Goal: Task Accomplishment & Management: Use online tool/utility

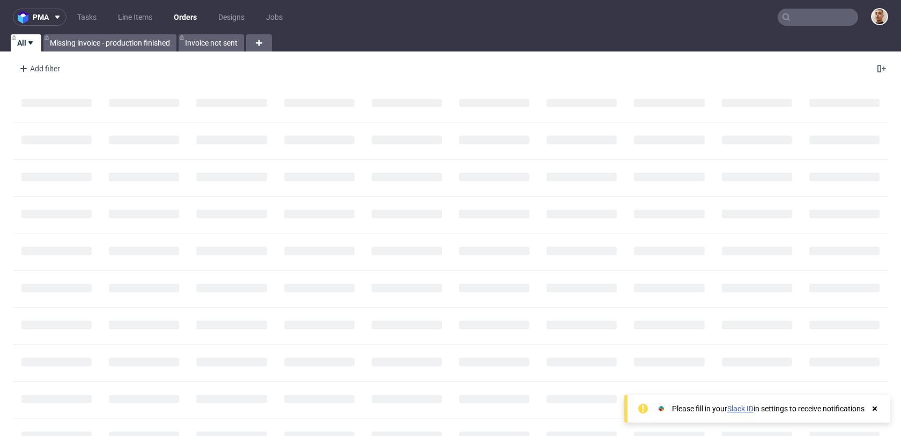
click at [832, 13] on input "text" at bounding box center [818, 17] width 80 height 17
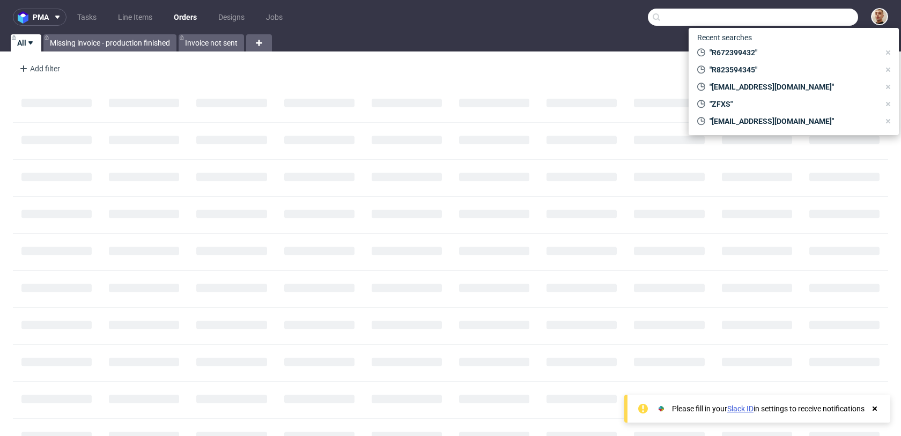
paste input "R823594345"
type input "R823594345"
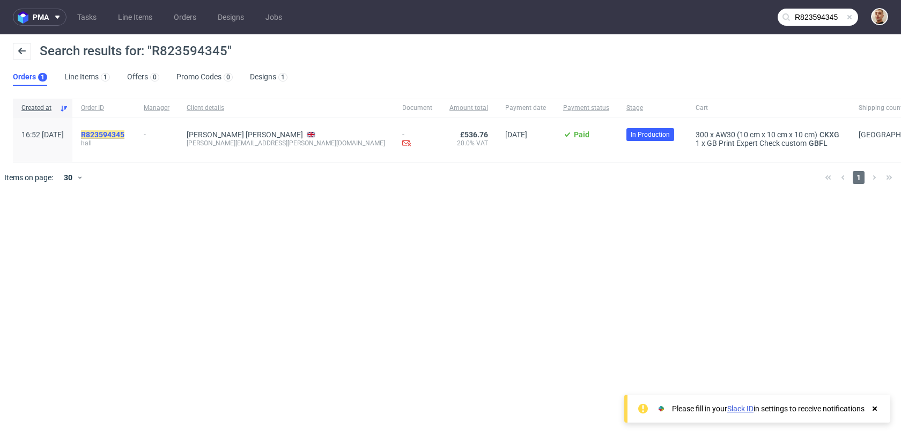
click at [124, 131] on mark "R823594345" at bounding box center [102, 134] width 43 height 9
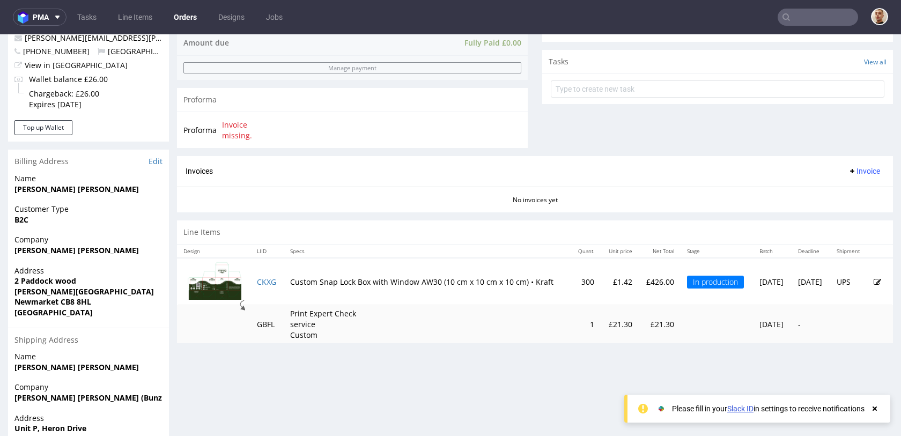
scroll to position [469, 0]
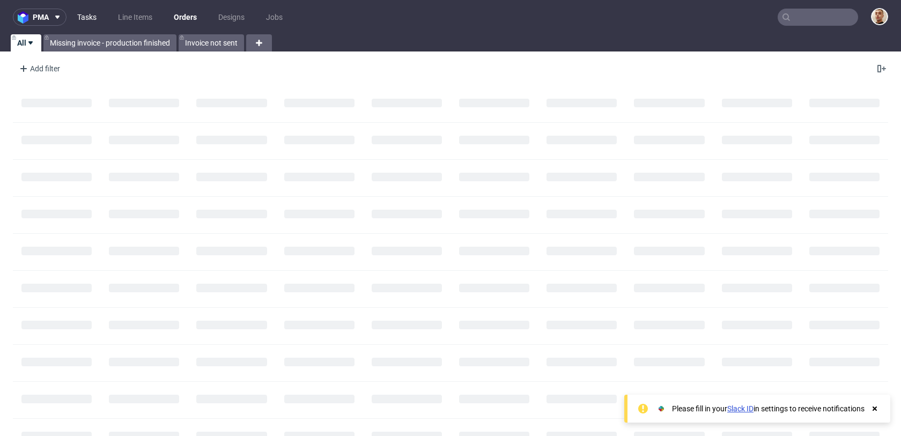
click at [77, 12] on link "Tasks" at bounding box center [87, 17] width 32 height 17
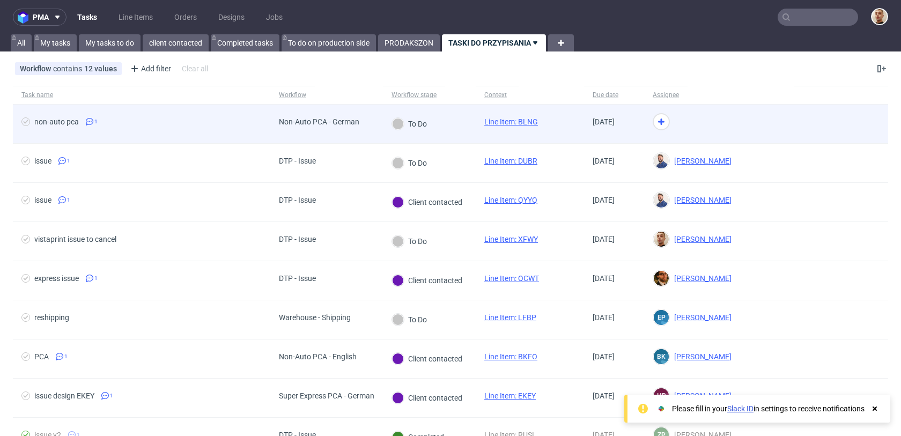
click at [349, 131] on div "Non-Auto PCA - German" at bounding box center [319, 124] width 98 height 39
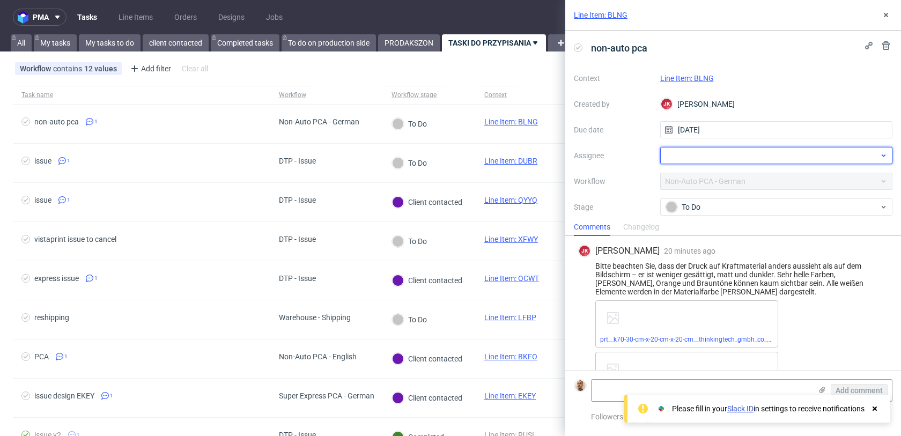
click at [712, 153] on div at bounding box center [776, 155] width 233 height 17
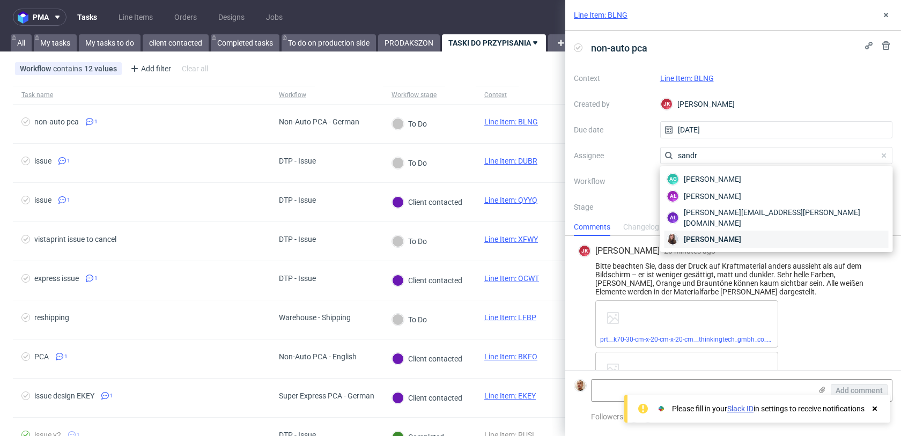
type input "sandr"
click at [712, 234] on span "[PERSON_NAME]" at bounding box center [712, 239] width 57 height 11
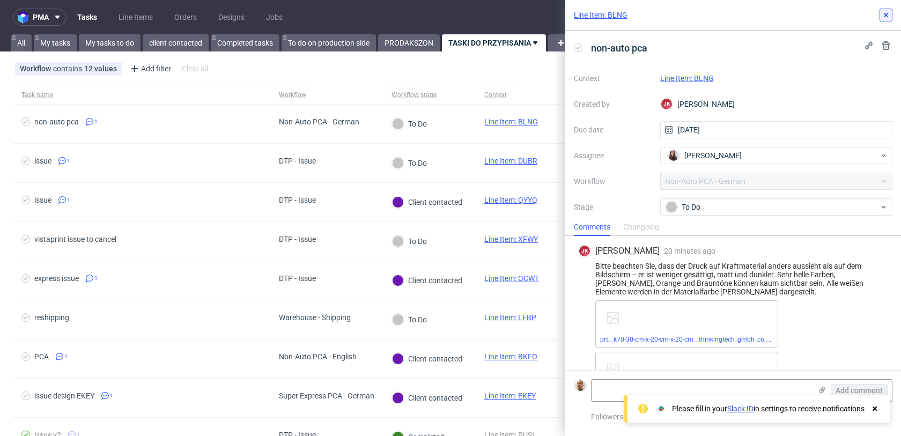
click at [884, 14] on icon at bounding box center [886, 15] width 9 height 9
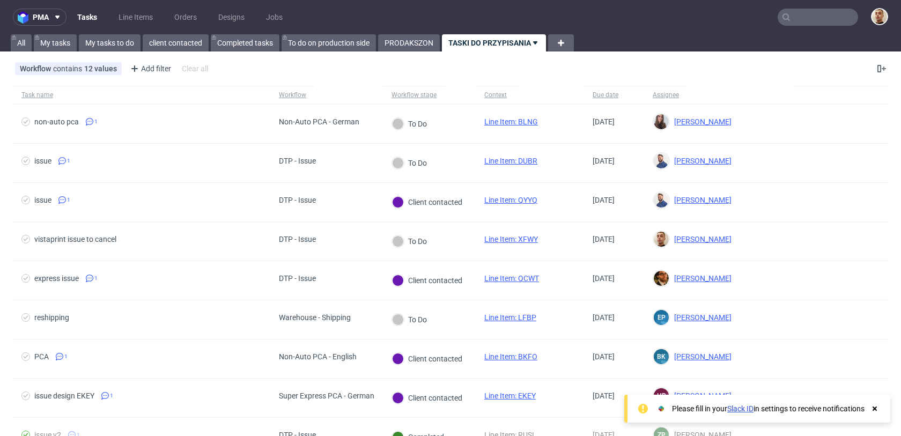
click at [123, 53] on div "pma Tasks Line Items Orders Designs Jobs All My tasks My tasks to do client con…" at bounding box center [450, 218] width 901 height 436
click at [123, 47] on link "My tasks to do" at bounding box center [110, 42] width 62 height 17
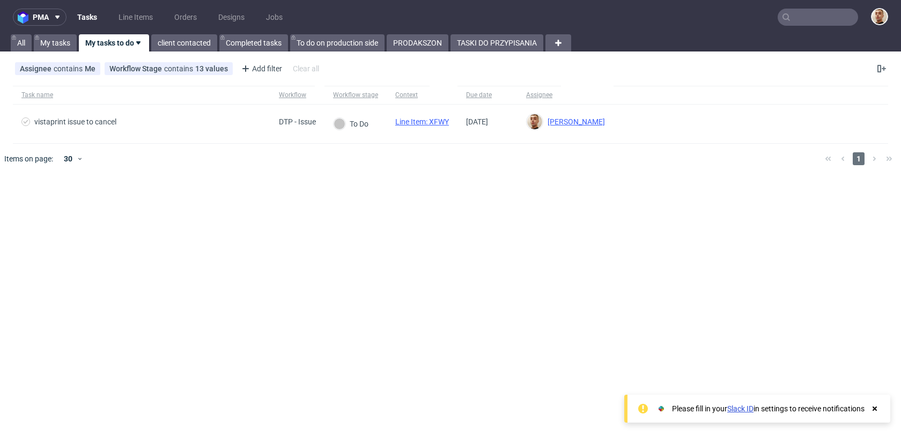
click at [815, 28] on nav "pma Tasks Line Items Orders Designs Jobs" at bounding box center [450, 17] width 901 height 34
click at [816, 26] on nav "pma Tasks Line Items Orders Designs Jobs" at bounding box center [450, 17] width 901 height 34
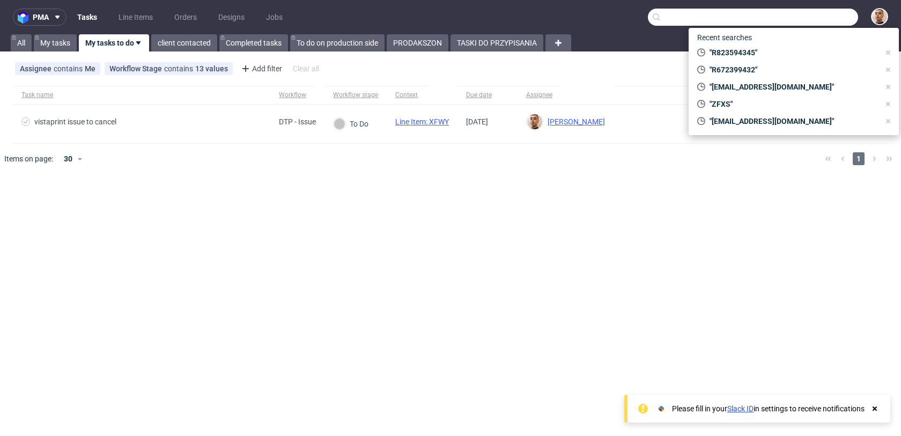
click at [819, 20] on input "text" at bounding box center [753, 17] width 210 height 17
paste input "R808220947"
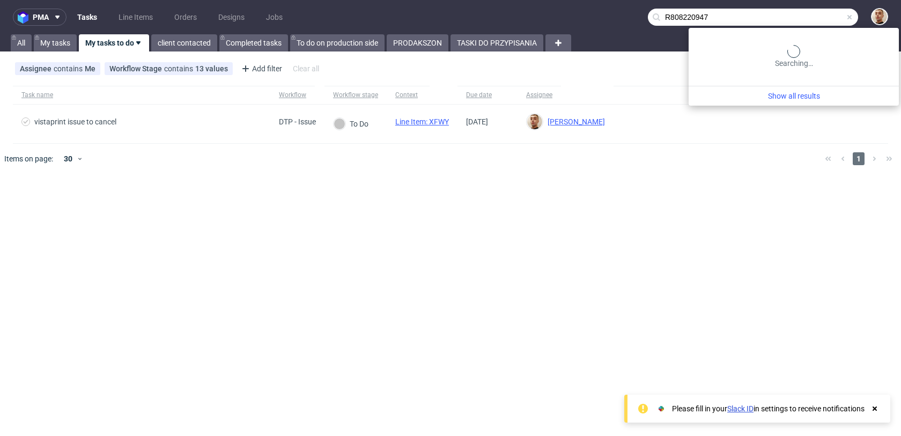
type input "R808220947"
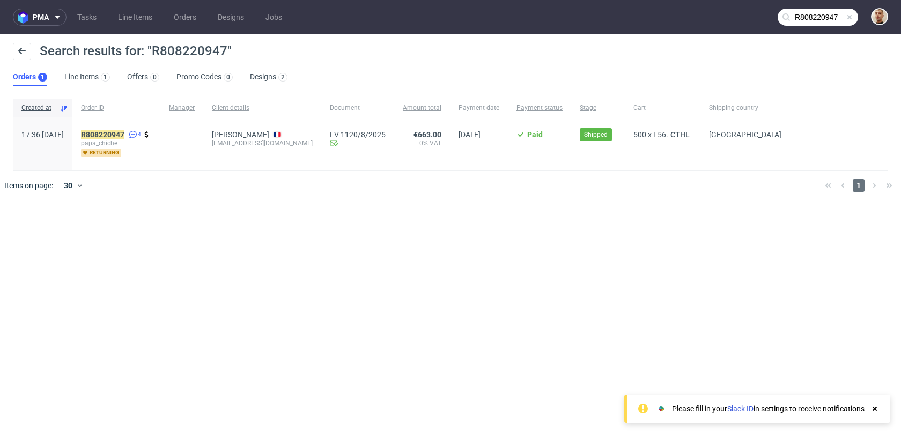
click at [144, 128] on div "R808220947 4 papa_chiche returning" at bounding box center [116, 143] width 88 height 53
click at [124, 138] on mark "R808220947" at bounding box center [102, 134] width 43 height 9
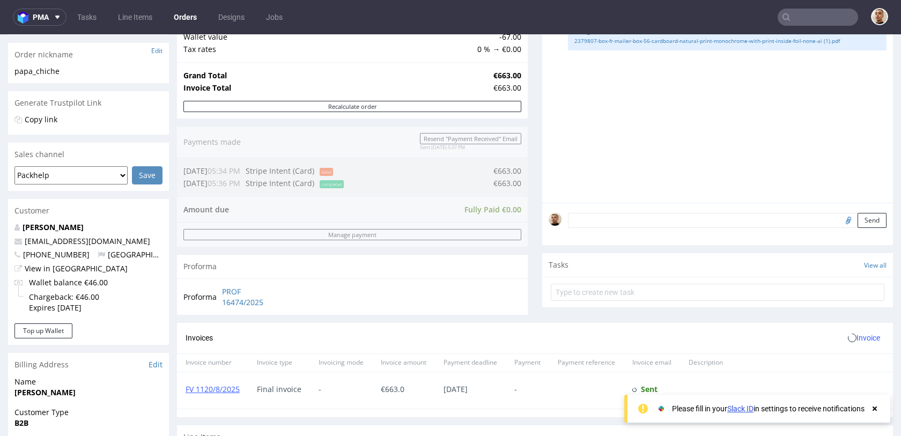
scroll to position [476, 0]
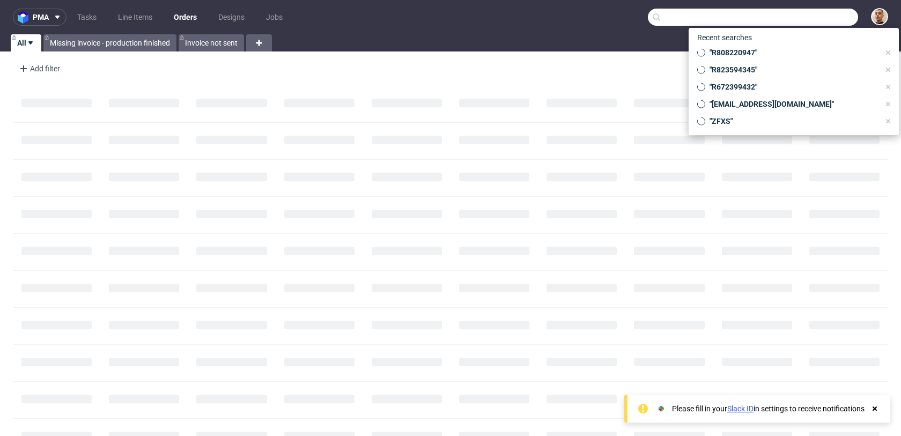
click at [792, 21] on input "text" at bounding box center [753, 17] width 210 height 17
paste input "R808220947"
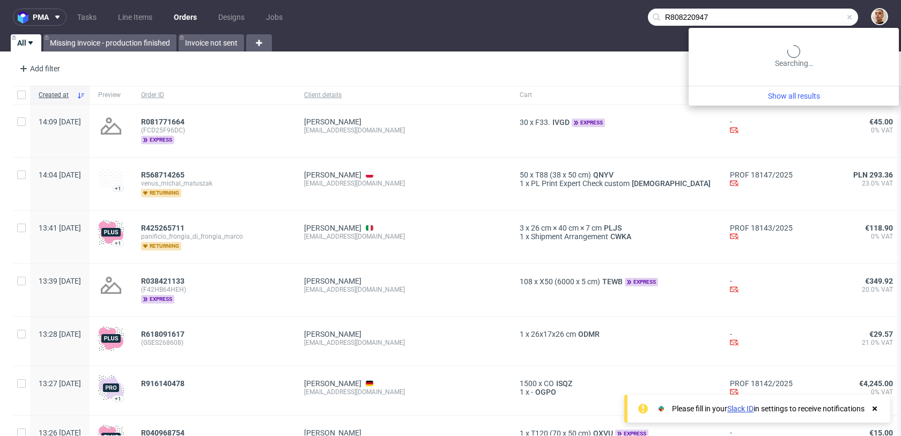
type input "R808220947"
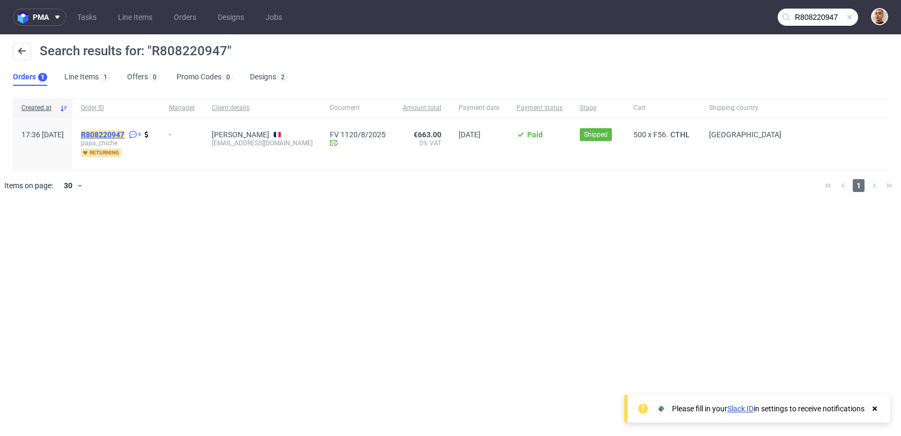
click at [124, 134] on mark "R808220947" at bounding box center [102, 134] width 43 height 9
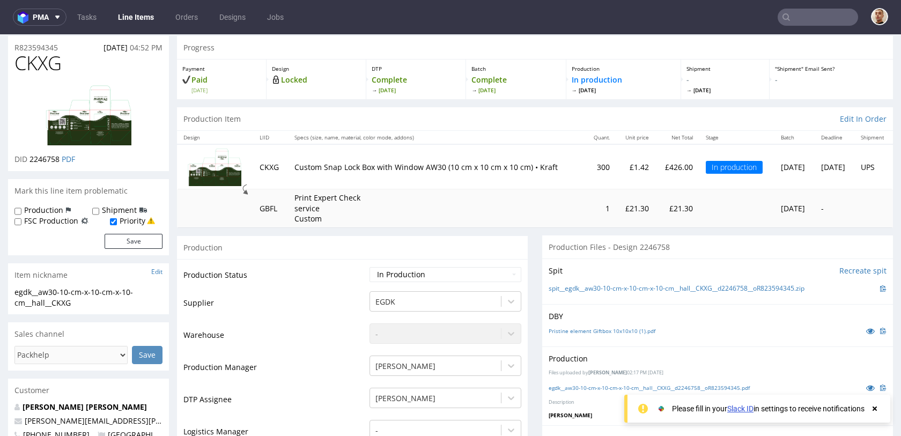
scroll to position [36, 0]
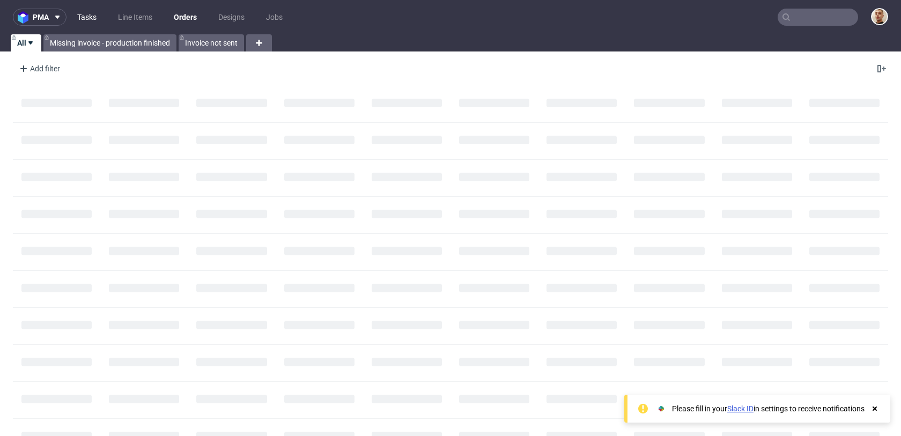
click at [97, 14] on link "Tasks" at bounding box center [87, 17] width 32 height 17
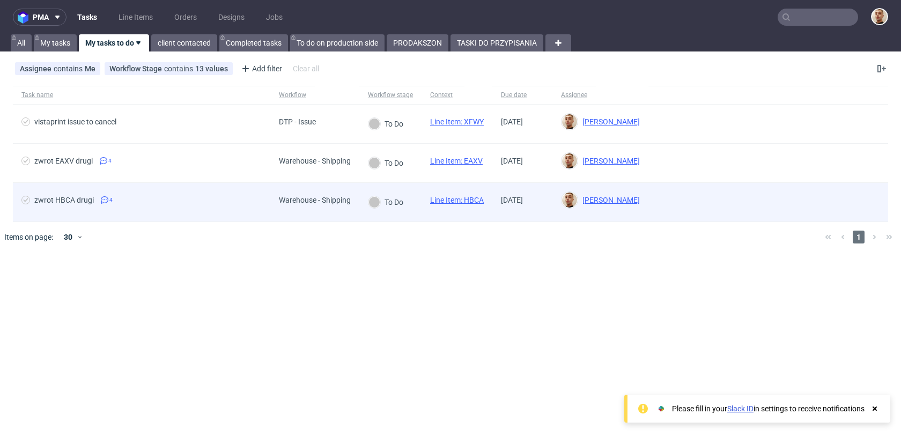
click at [202, 197] on span "zwrot HBCA drugi 4" at bounding box center [141, 202] width 240 height 13
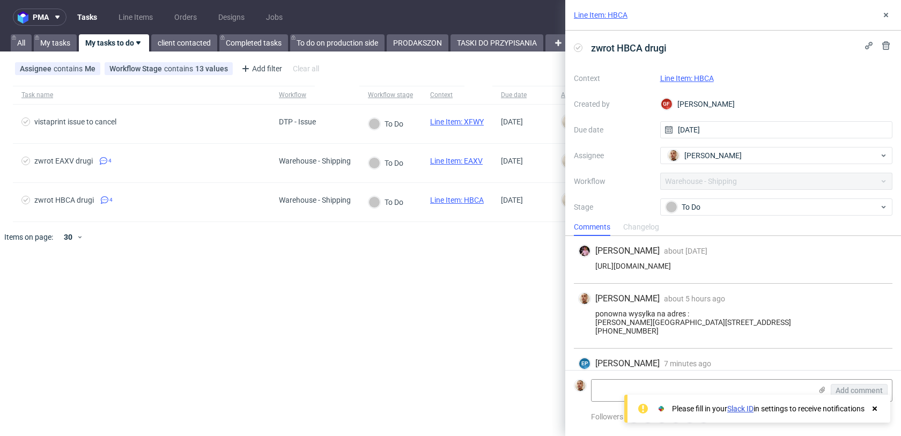
scroll to position [107, 0]
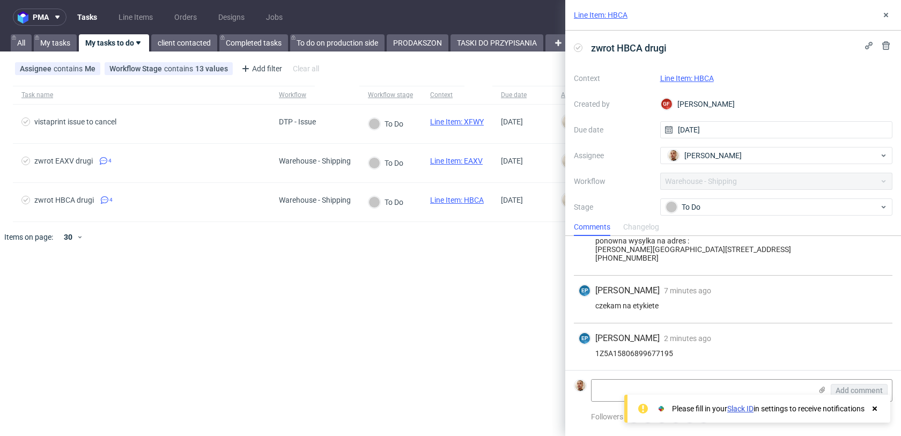
click at [677, 77] on link "Line Item: HBCA" at bounding box center [687, 78] width 54 height 9
click at [649, 353] on div "1Z5A15806899677195" at bounding box center [733, 353] width 310 height 9
copy div "1Z5A15806899677195"
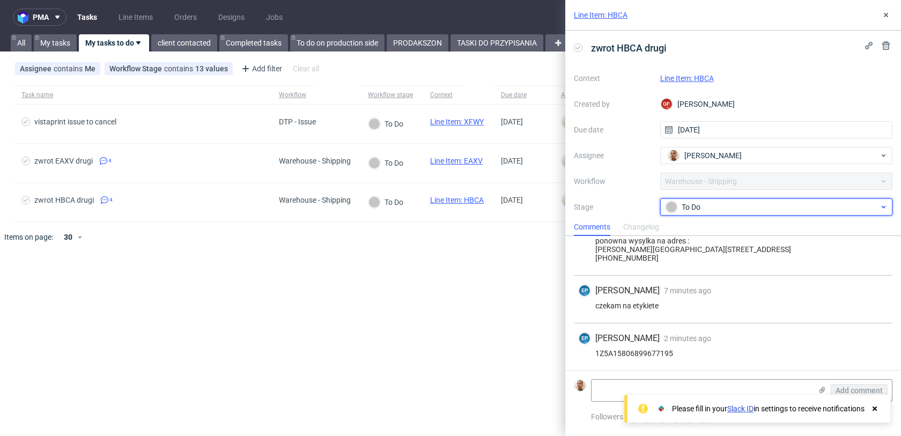
click at [682, 209] on div "To Do" at bounding box center [771, 207] width 213 height 12
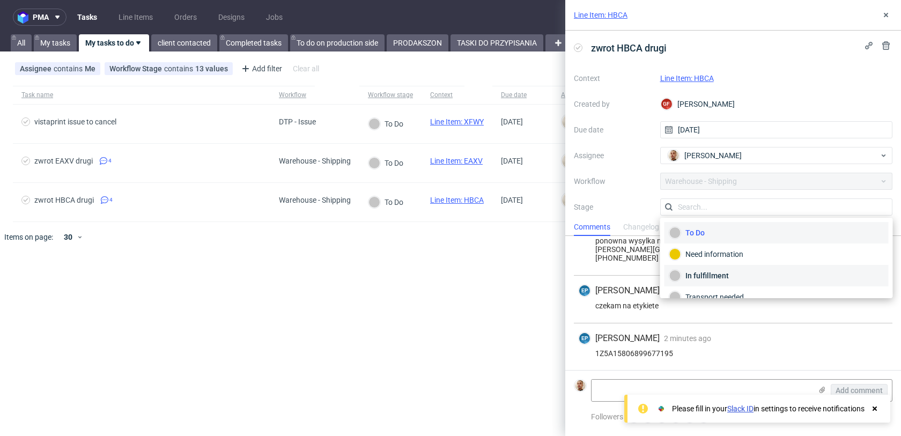
scroll to position [57, 0]
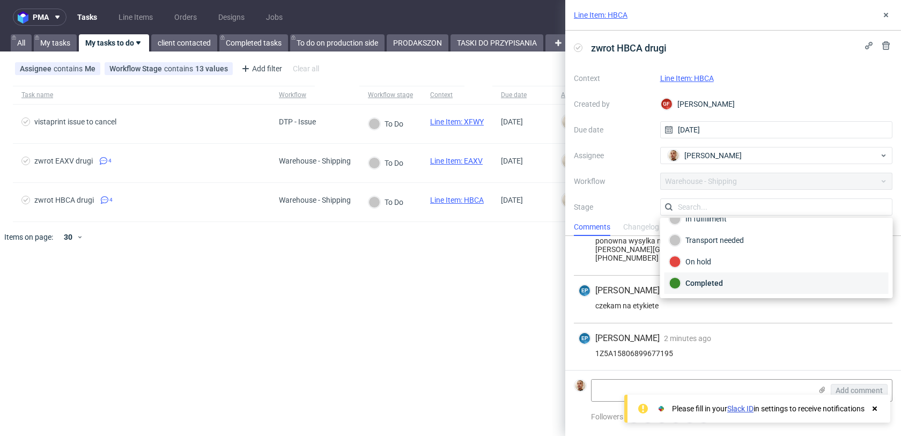
click at [694, 280] on div "Completed" at bounding box center [776, 283] width 215 height 12
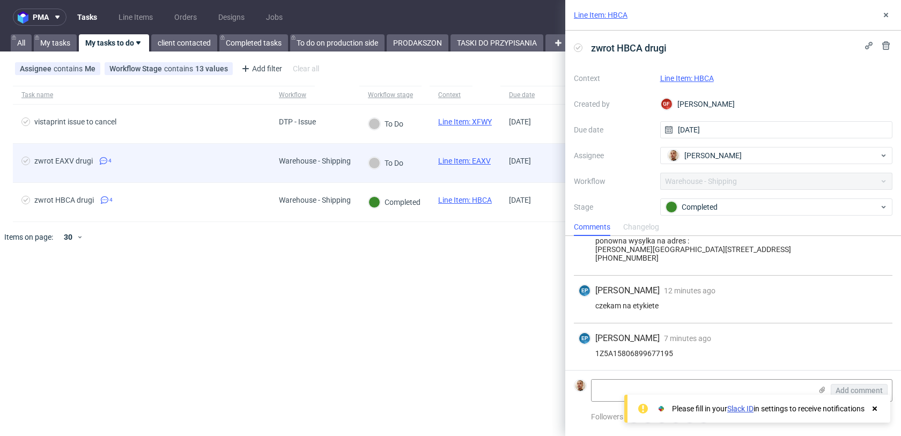
click at [425, 171] on div "To Do" at bounding box center [394, 163] width 70 height 39
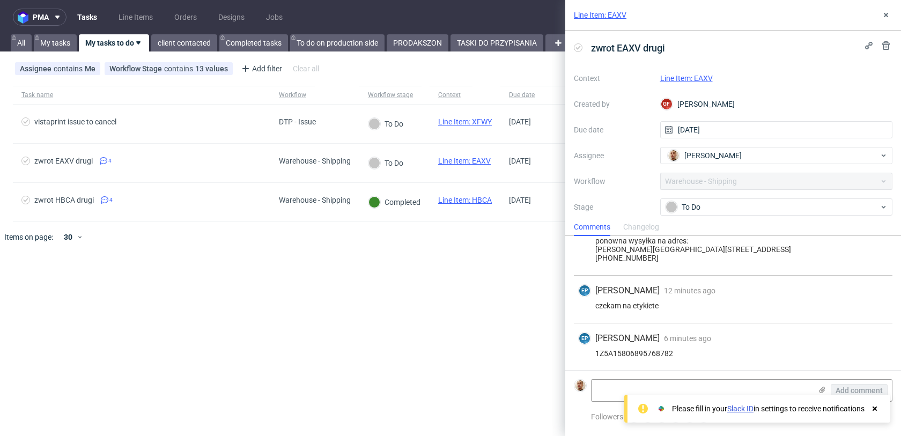
scroll to position [107, 0]
click at [635, 349] on div "1Z5A15806895768782" at bounding box center [733, 353] width 310 height 9
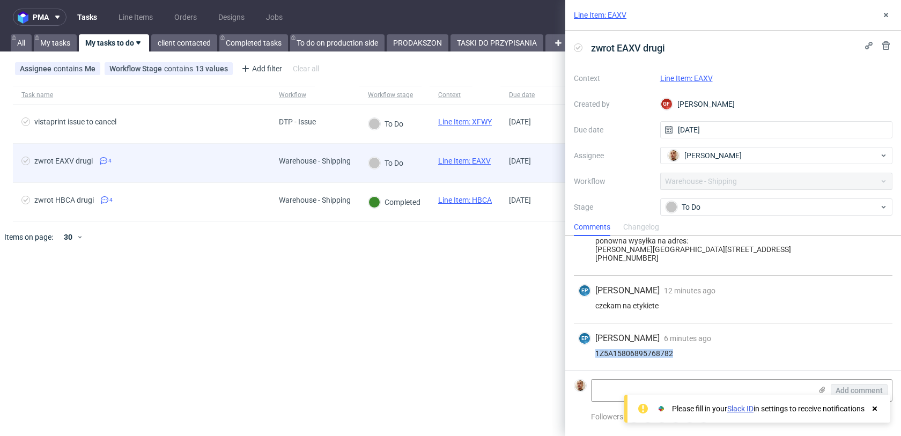
copy div "1Z5A15806895768782"
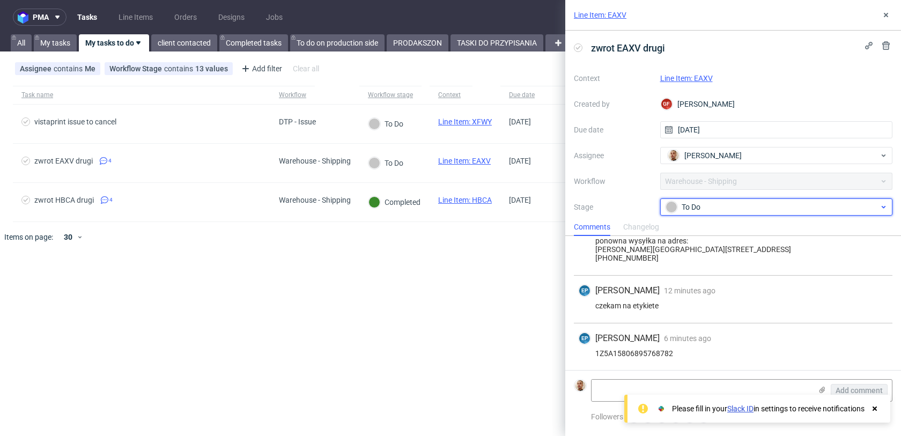
click at [700, 204] on div "To Do" at bounding box center [771, 207] width 213 height 12
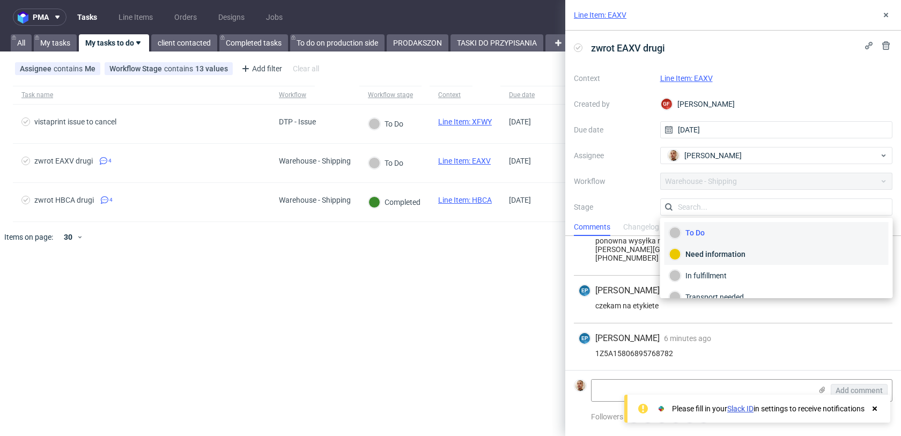
scroll to position [57, 0]
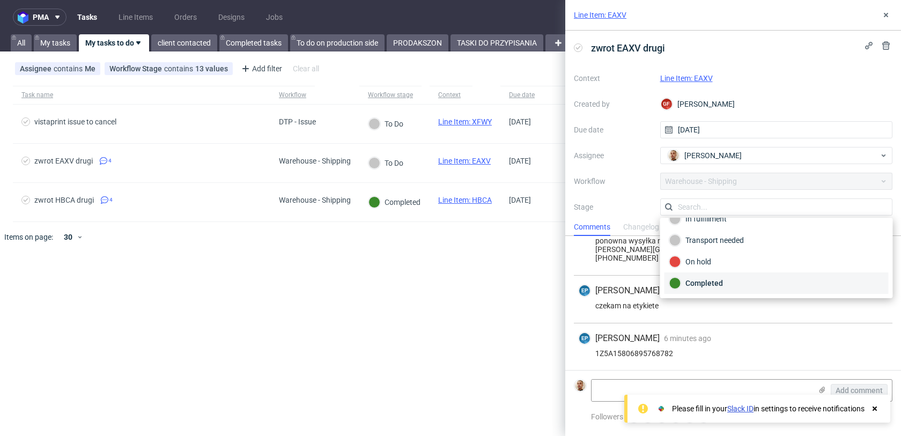
click at [709, 278] on div "Completed" at bounding box center [776, 283] width 215 height 12
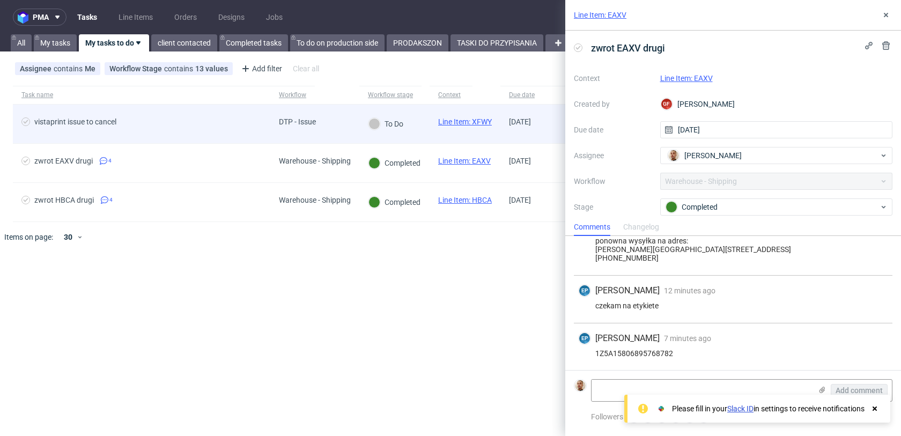
click at [329, 114] on div "DTP - Issue" at bounding box center [314, 124] width 89 height 39
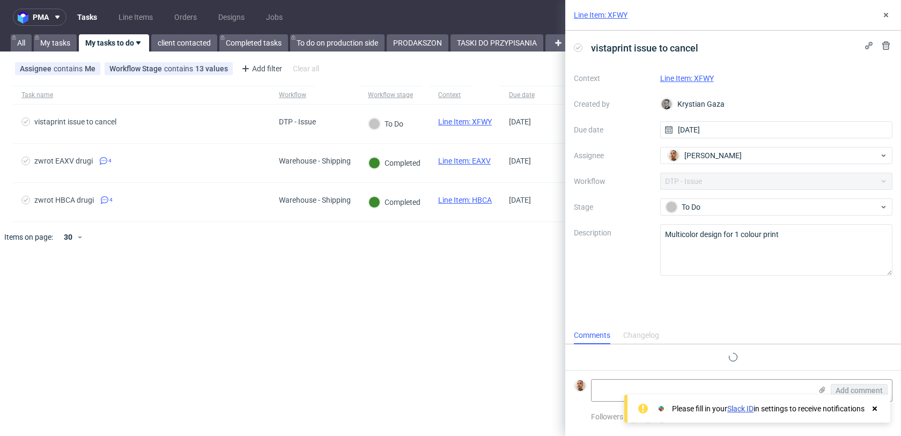
scroll to position [9, 0]
click at [683, 81] on link "Line Item: XFWY" at bounding box center [687, 78] width 54 height 9
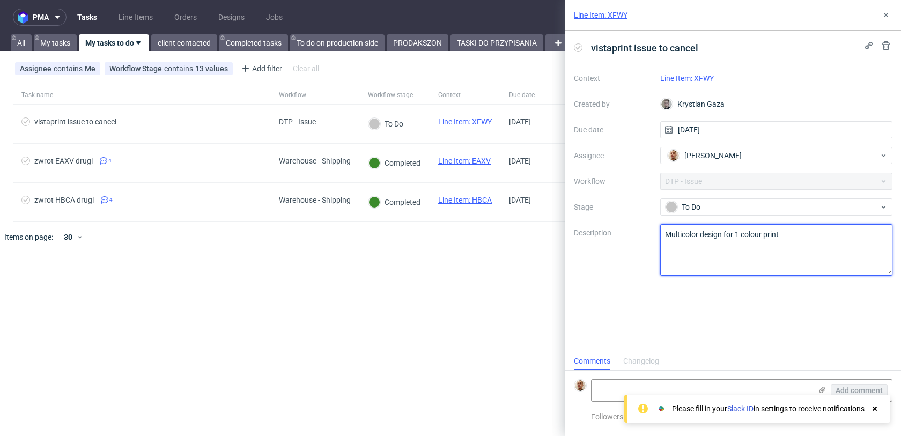
click at [683, 239] on textarea "Multicolor design for 1 colour print" at bounding box center [776, 249] width 233 height 51
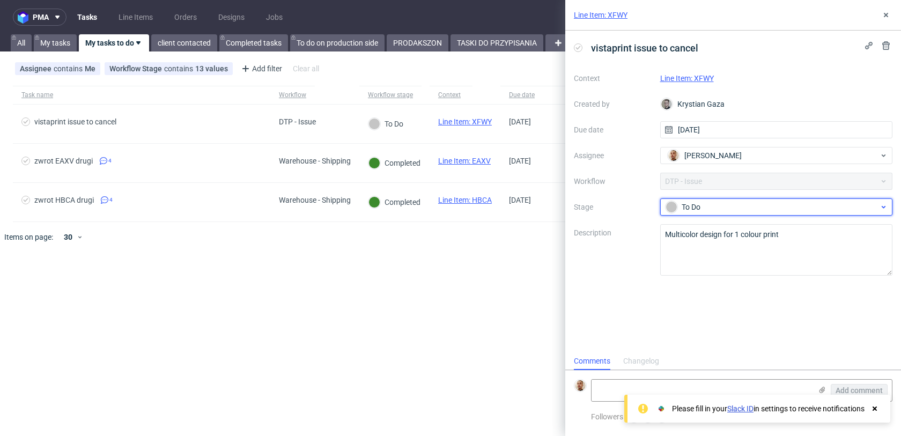
click at [689, 202] on div "To Do" at bounding box center [771, 207] width 213 height 12
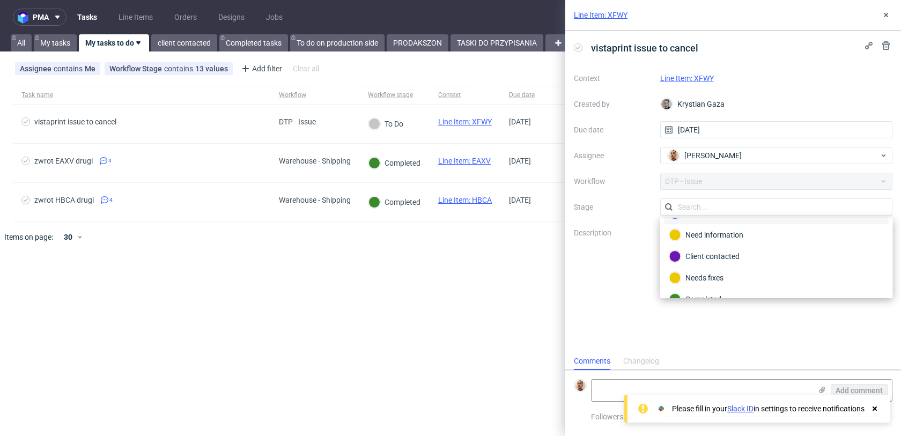
scroll to position [78, 0]
click at [706, 268] on div "Completed" at bounding box center [776, 261] width 224 height 21
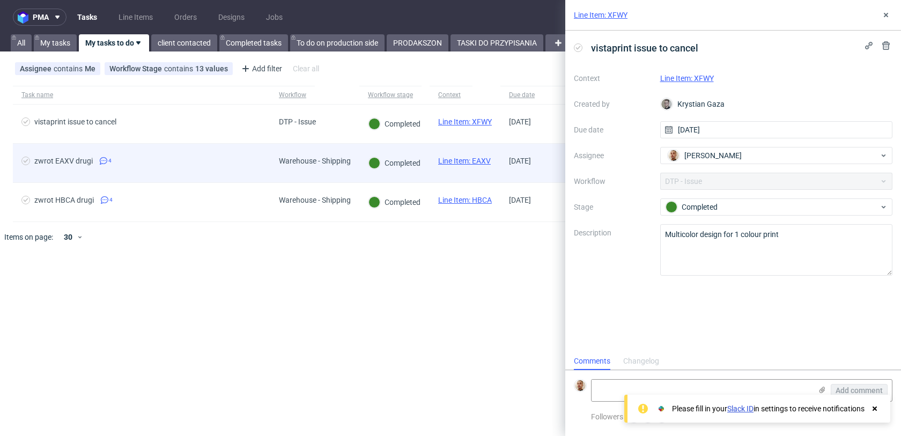
click at [275, 158] on div "Warehouse - Shipping" at bounding box center [314, 163] width 89 height 39
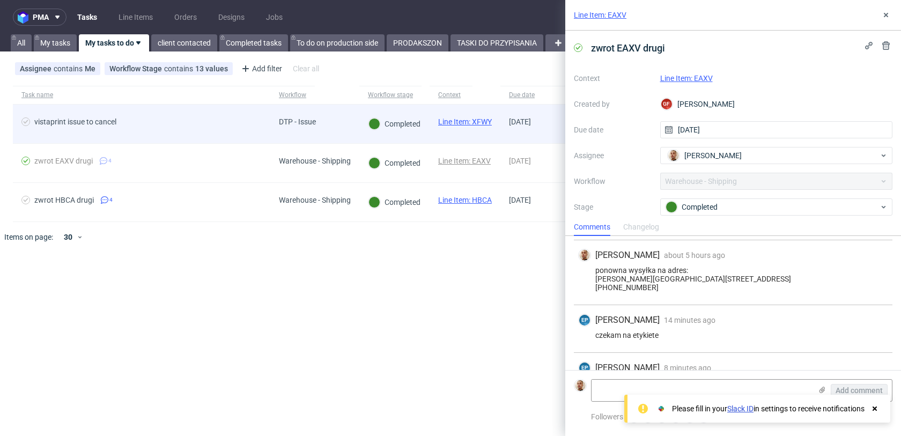
click at [263, 128] on div "vistaprint issue to cancel" at bounding box center [141, 124] width 257 height 39
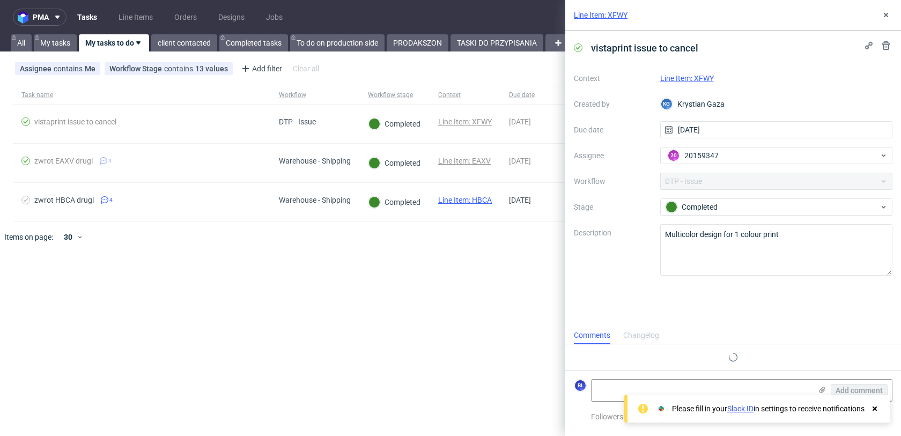
scroll to position [9, 0]
click at [187, 43] on link "client contacted" at bounding box center [184, 42] width 66 height 17
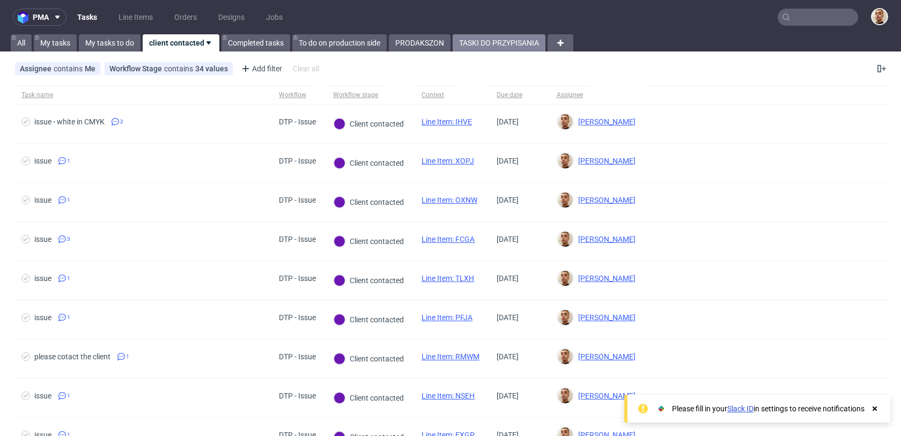
click at [485, 43] on link "TASKI DO PRZYPISANIA" at bounding box center [499, 42] width 93 height 17
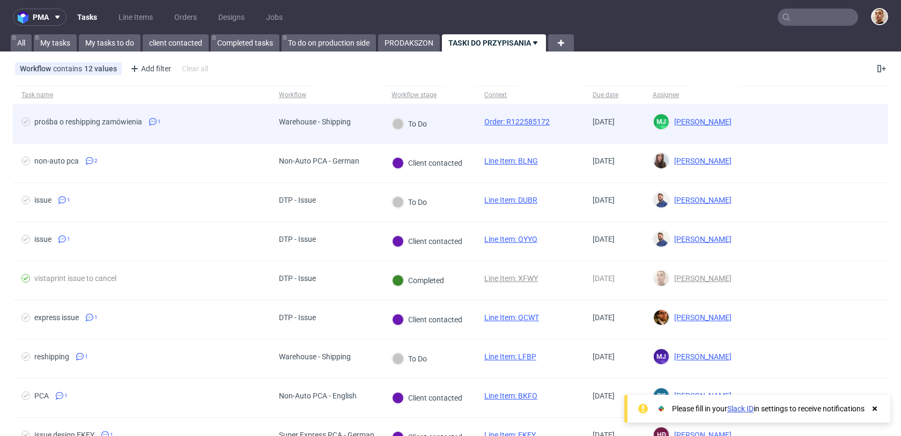
click at [344, 126] on span "Warehouse - Shipping" at bounding box center [315, 123] width 72 height 13
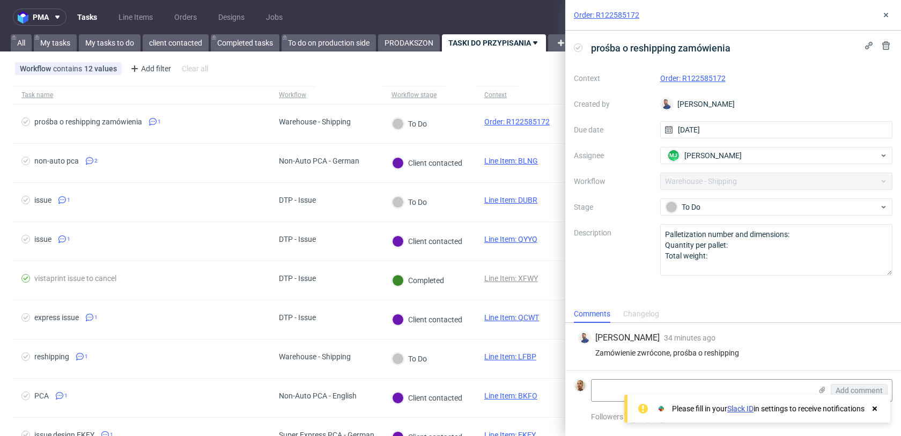
click at [870, 402] on div "Please fill in your Slack ID in settings to receive notifications" at bounding box center [768, 408] width 224 height 15
click at [876, 406] on use at bounding box center [874, 408] width 4 height 4
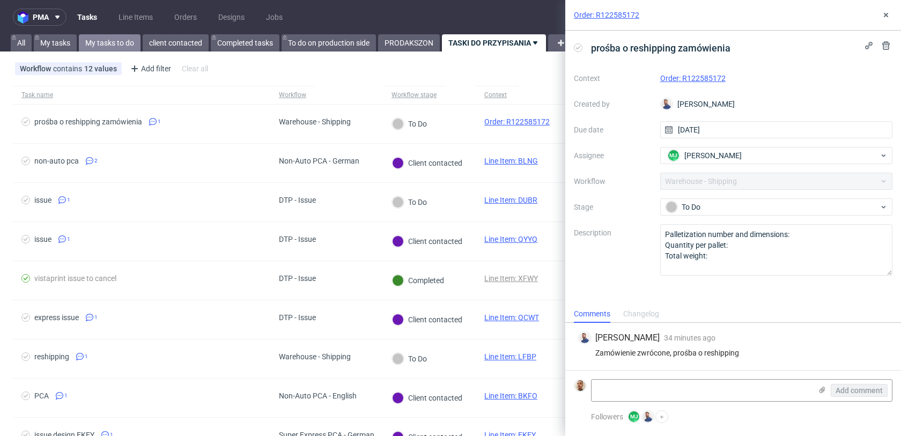
click at [123, 41] on link "My tasks to do" at bounding box center [110, 42] width 62 height 17
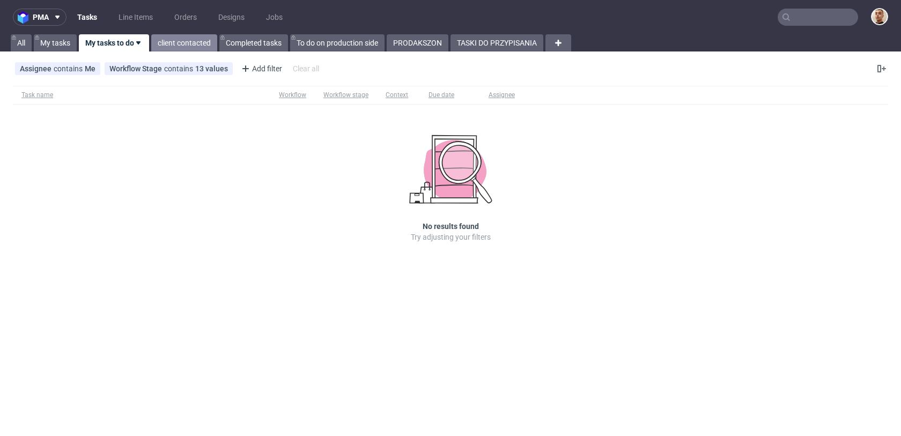
click at [169, 50] on link "client contacted" at bounding box center [184, 42] width 66 height 17
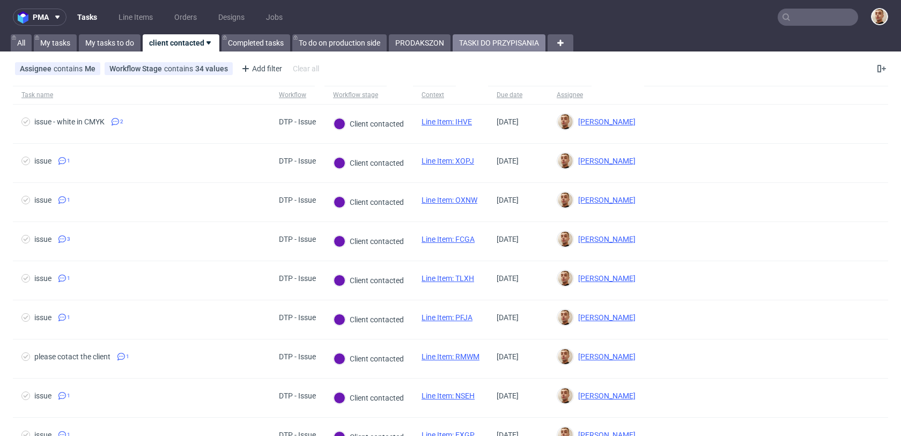
click at [541, 46] on link "TASKI DO PRZYPISANIA" at bounding box center [499, 42] width 93 height 17
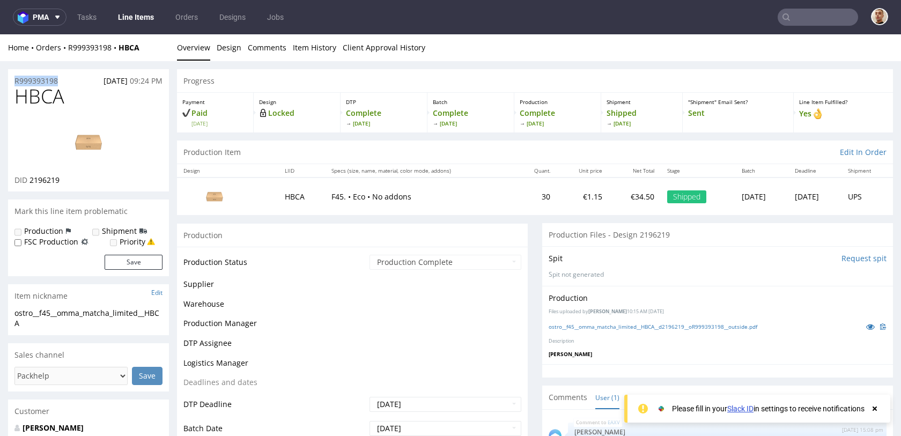
drag, startPoint x: 68, startPoint y: 77, endPoint x: 9, endPoint y: 80, distance: 59.6
click at [8, 80] on div "R999393198 30.03.2025 09:24 PM" at bounding box center [88, 77] width 161 height 17
copy p "R999393198"
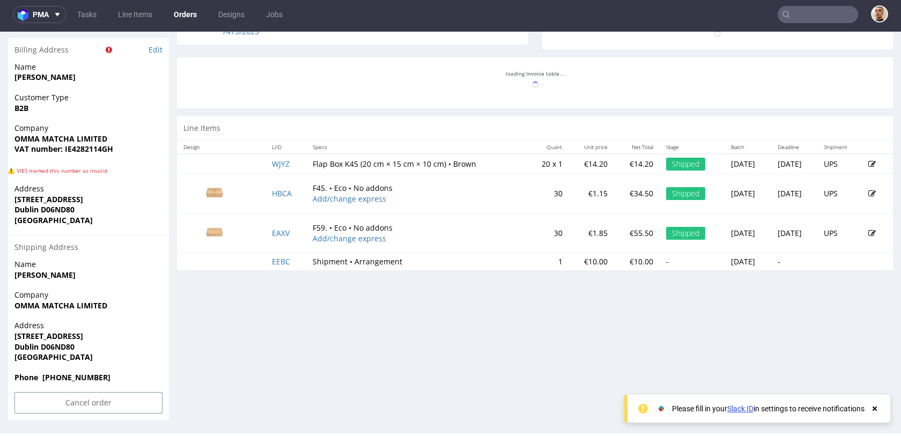
scroll to position [490, 0]
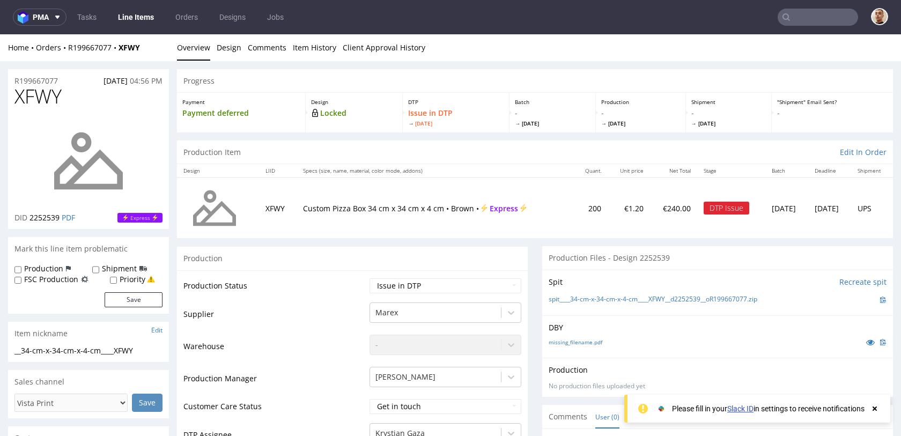
drag, startPoint x: 67, startPoint y: 75, endPoint x: 8, endPoint y: 77, distance: 59.0
click at [8, 77] on div "R199667077 [DATE] 04:56 PM" at bounding box center [88, 77] width 161 height 17
drag, startPoint x: 65, startPoint y: 83, endPoint x: 6, endPoint y: 79, distance: 58.5
copy p "R199667077"
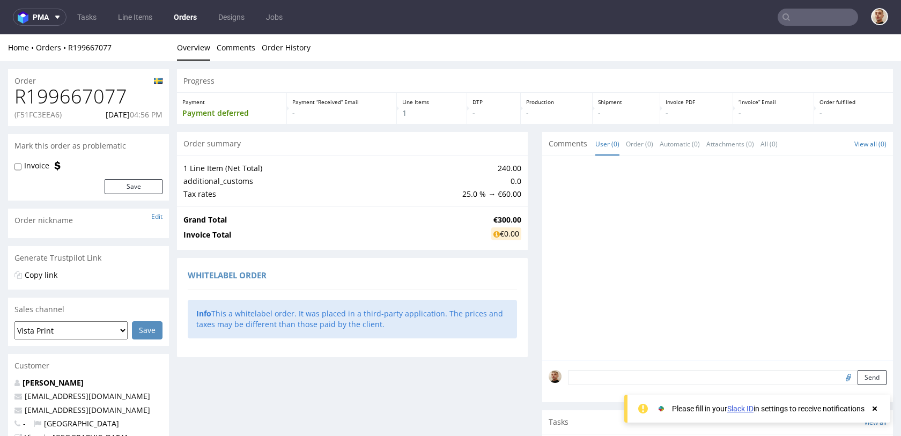
click at [51, 110] on p "(F51FC3EEA6)" at bounding box center [37, 114] width 47 height 11
copy p "F51FC3EEA6"
drag, startPoint x: 86, startPoint y: 115, endPoint x: 126, endPoint y: 114, distance: 39.7
click at [126, 114] on p "24.08.2025 04:56 PM" at bounding box center [134, 114] width 57 height 11
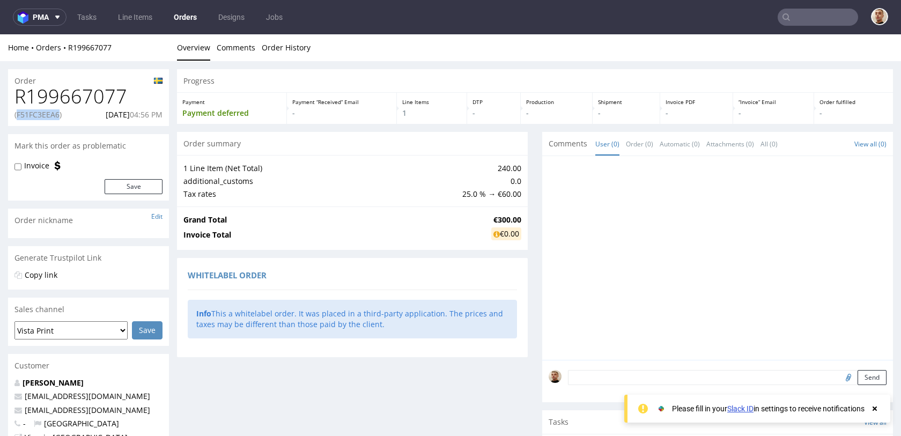
copy p "24.08.2025"
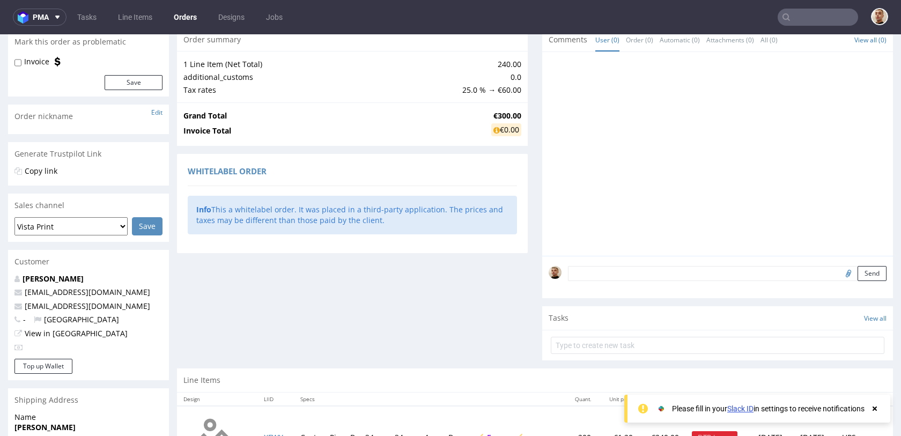
scroll to position [224, 0]
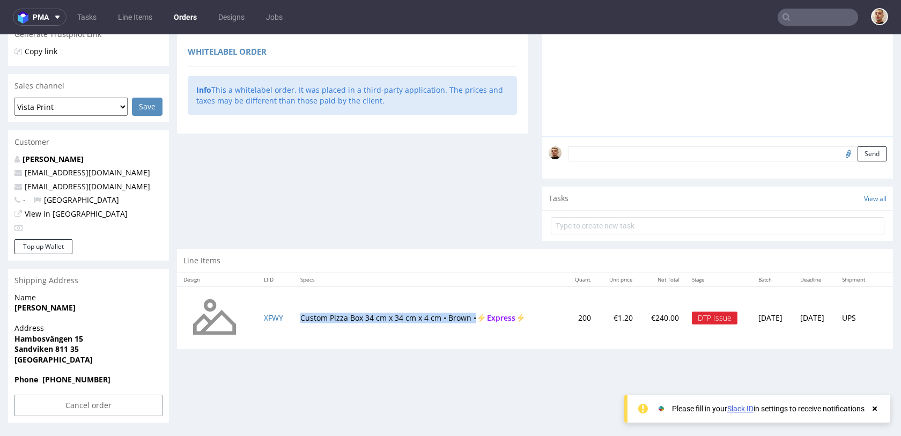
drag, startPoint x: 293, startPoint y: 319, endPoint x: 470, endPoint y: 320, distance: 177.5
click at [470, 320] on td "Custom Pizza Box 34 cm x 34 cm x 4 cm • Brown • Express" at bounding box center [429, 317] width 271 height 63
copy td "Custom Pizza Box 34 cm x 34 cm x 4 cm • Brown •"
click at [102, 406] on input "Cancel order" at bounding box center [88, 405] width 148 height 21
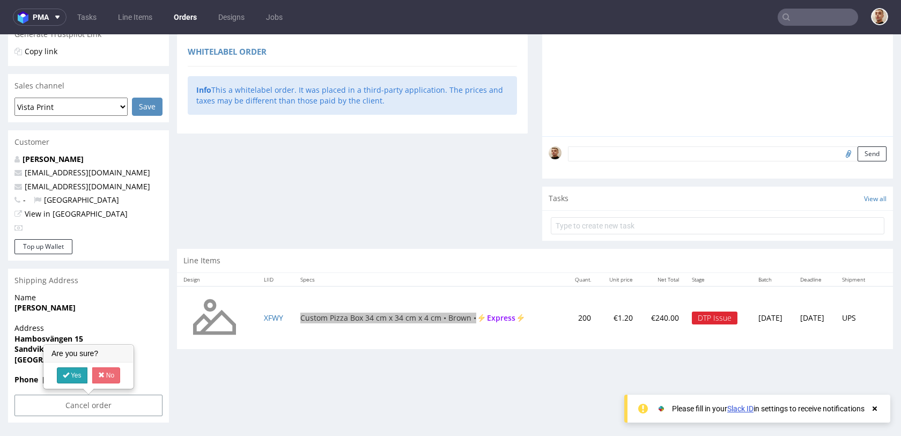
click at [75, 378] on link "Yes" at bounding box center [72, 375] width 31 height 16
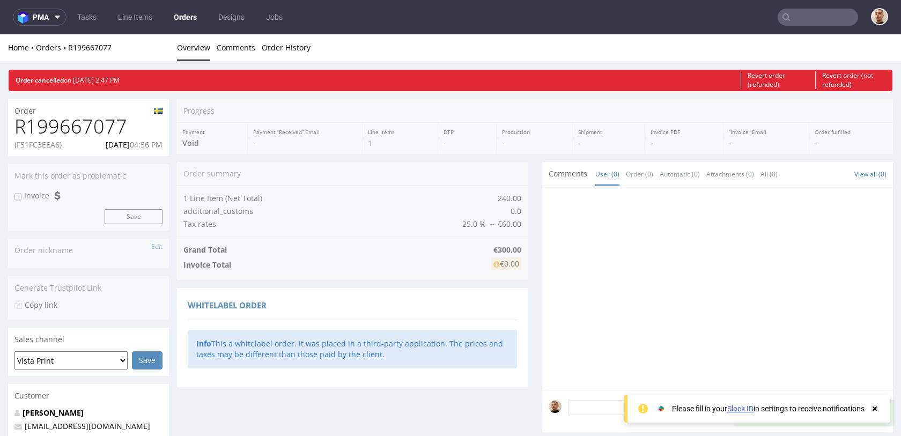
scroll to position [0, 0]
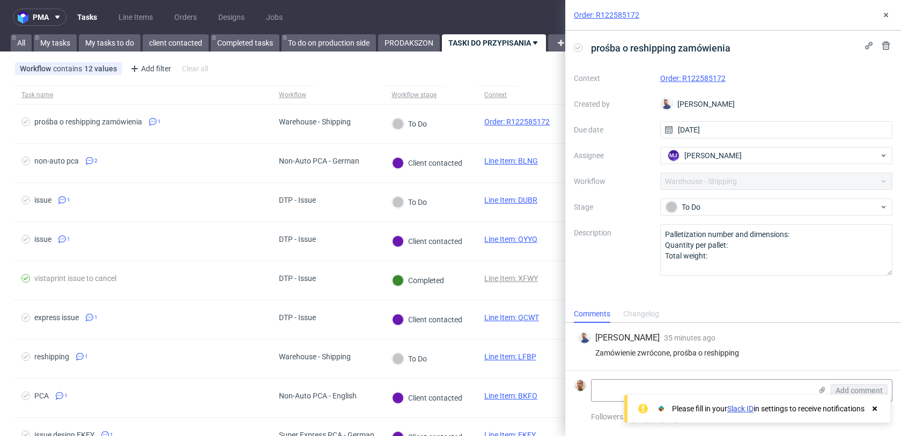
click at [659, 312] on div "Changelog" at bounding box center [641, 314] width 36 height 17
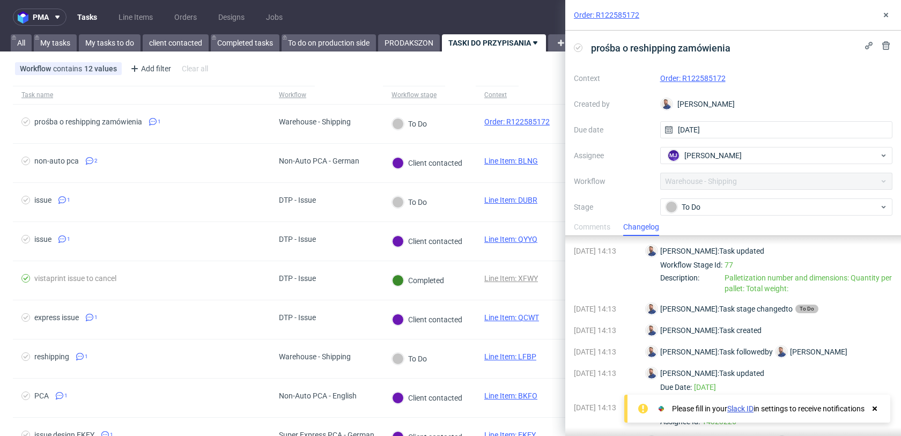
scroll to position [153, 0]
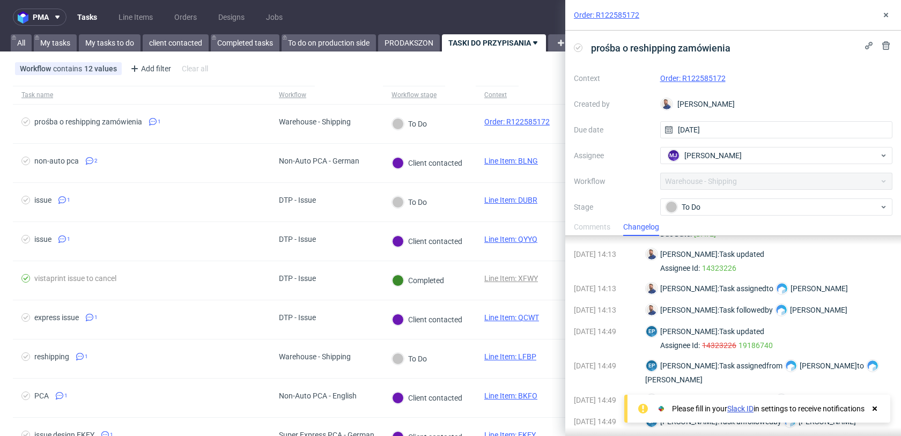
click at [877, 406] on icon at bounding box center [875, 408] width 10 height 9
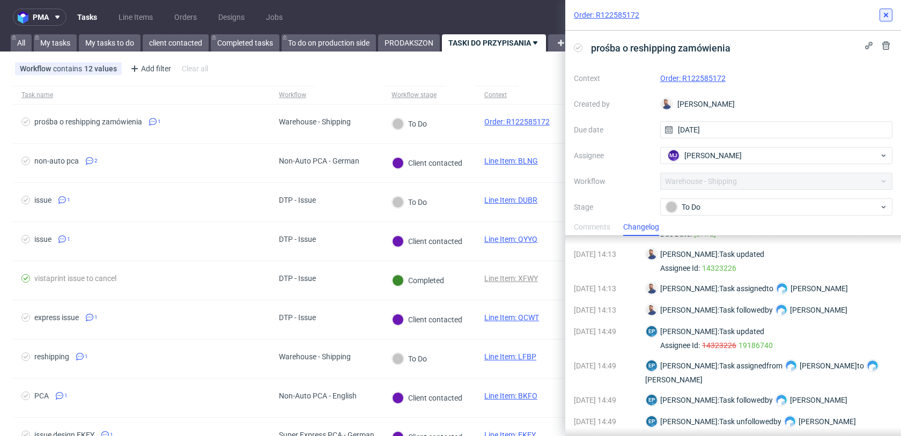
click at [882, 16] on icon at bounding box center [886, 15] width 9 height 9
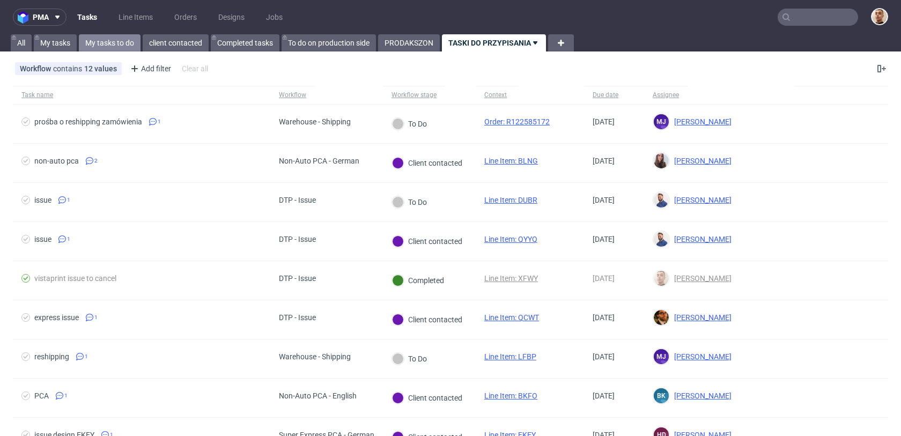
click at [137, 45] on link "My tasks to do" at bounding box center [110, 42] width 62 height 17
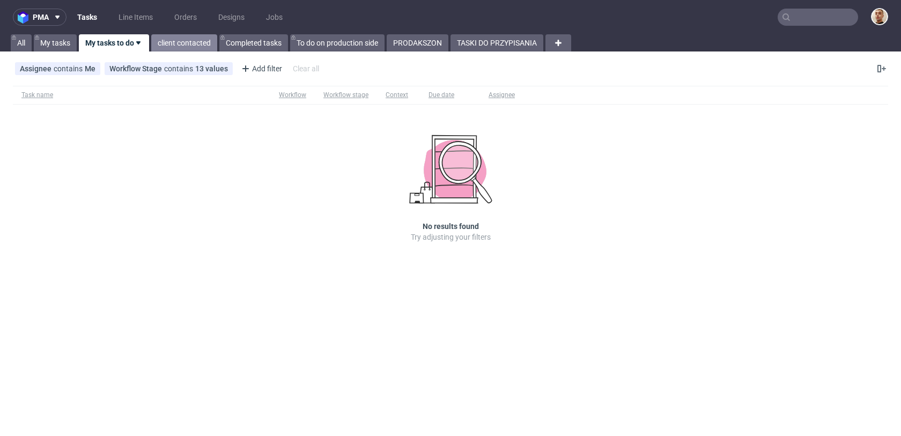
click at [168, 48] on link "client contacted" at bounding box center [184, 42] width 66 height 17
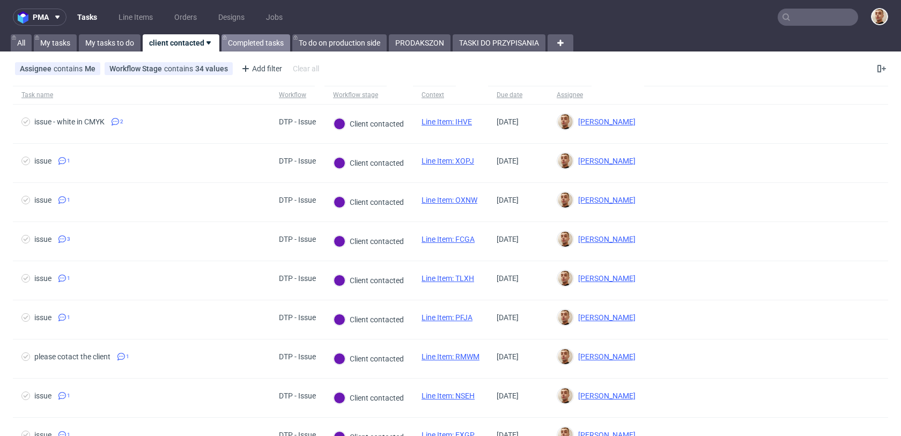
click at [238, 39] on link "Completed tasks" at bounding box center [255, 42] width 69 height 17
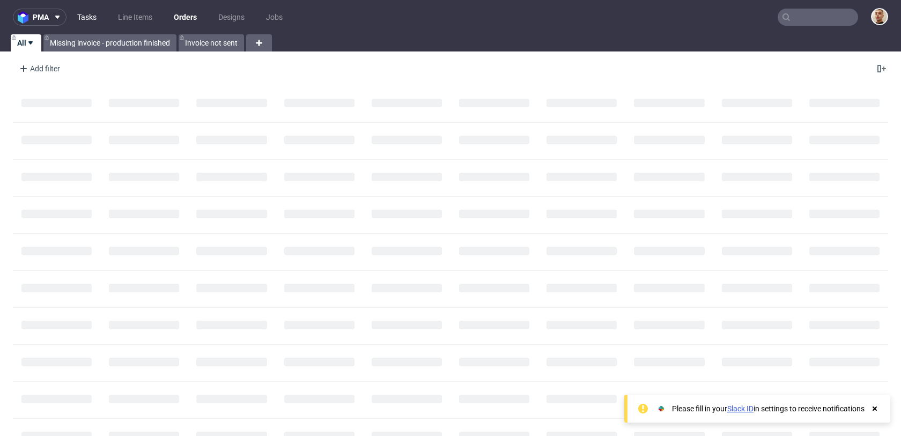
click at [95, 19] on link "Tasks" at bounding box center [87, 17] width 32 height 17
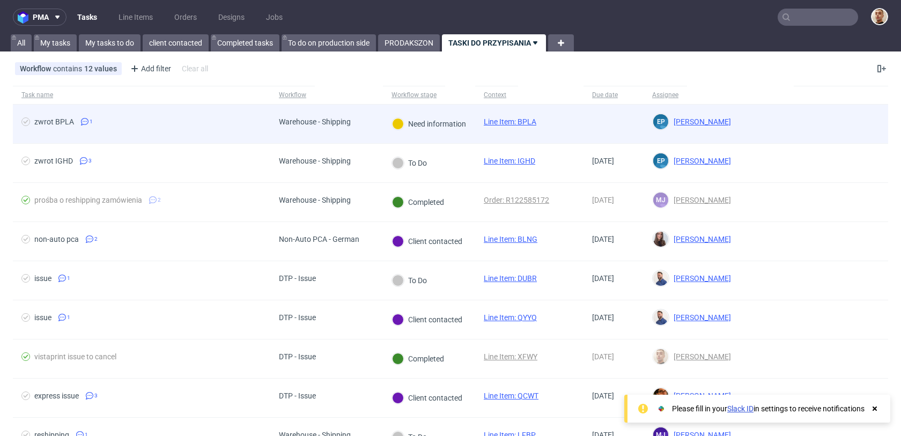
click at [203, 133] on div "zwrot BPLA 1" at bounding box center [141, 124] width 257 height 39
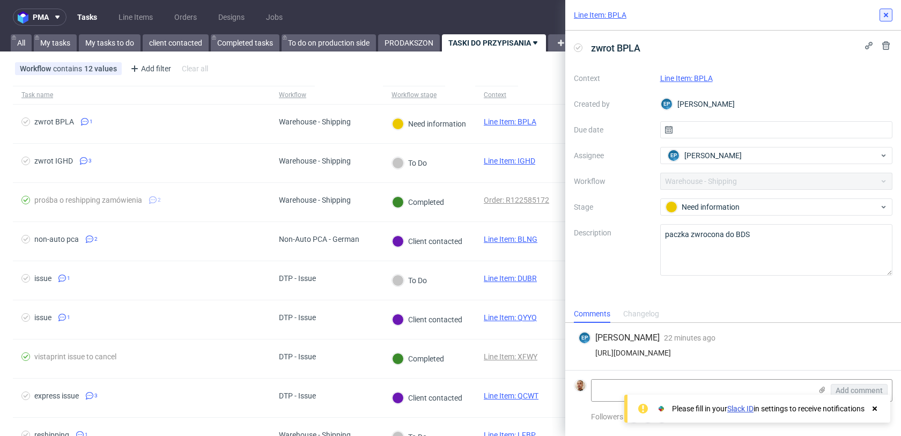
click at [881, 9] on button at bounding box center [885, 15] width 13 height 13
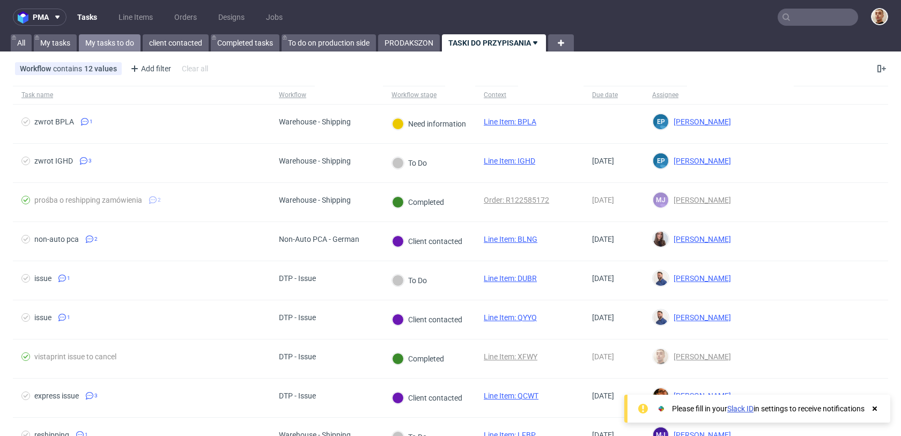
click at [131, 45] on link "My tasks to do" at bounding box center [110, 42] width 62 height 17
